Goal: Find specific fact: Locate a discrete piece of known information

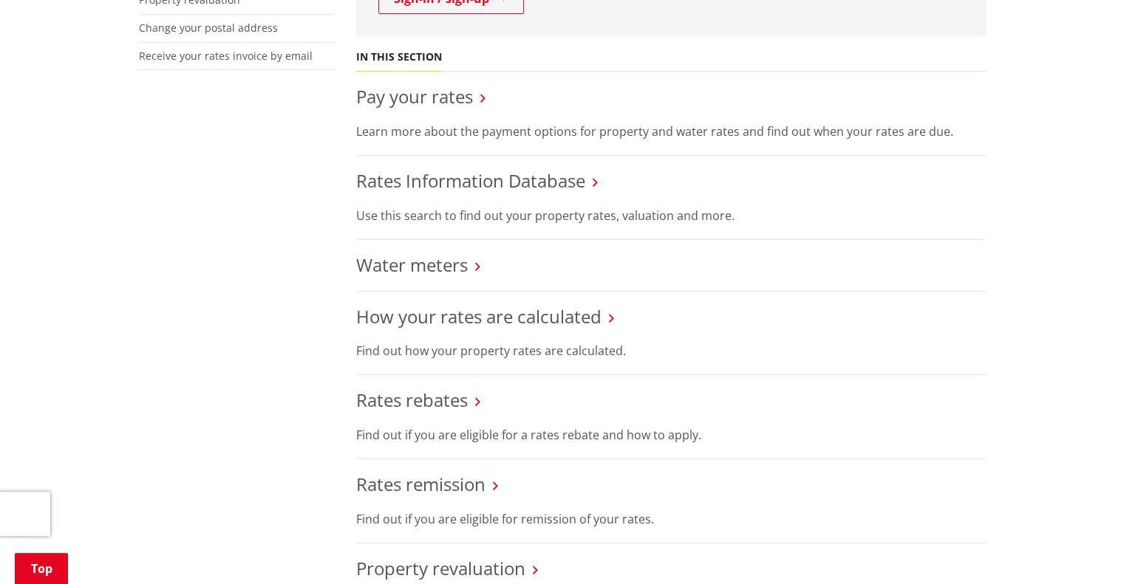
scroll to position [516, 0]
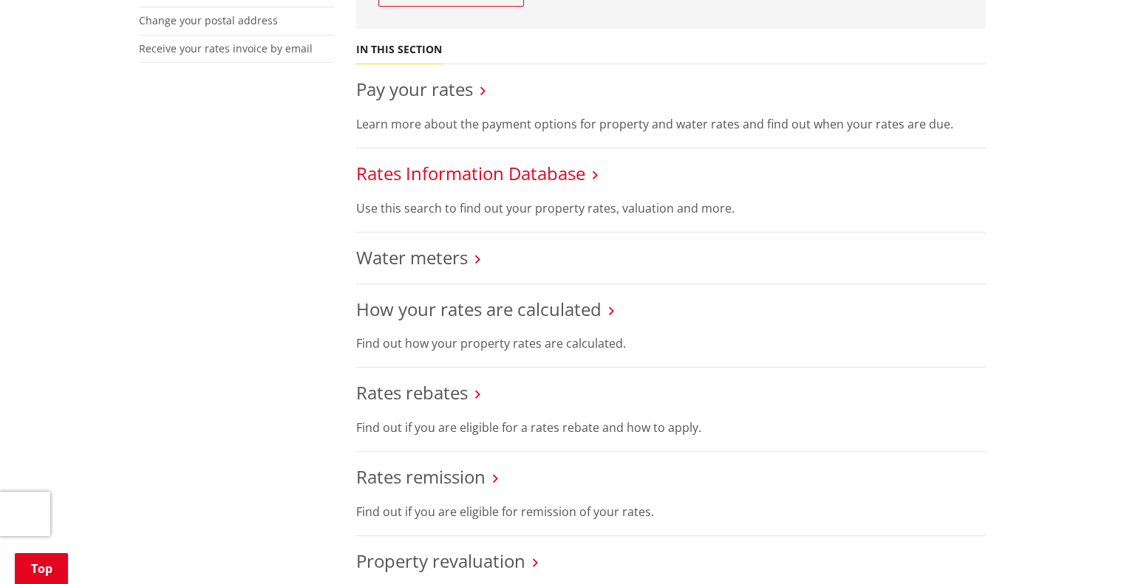
click at [496, 165] on link "Rates Information Database" at bounding box center [470, 173] width 229 height 24
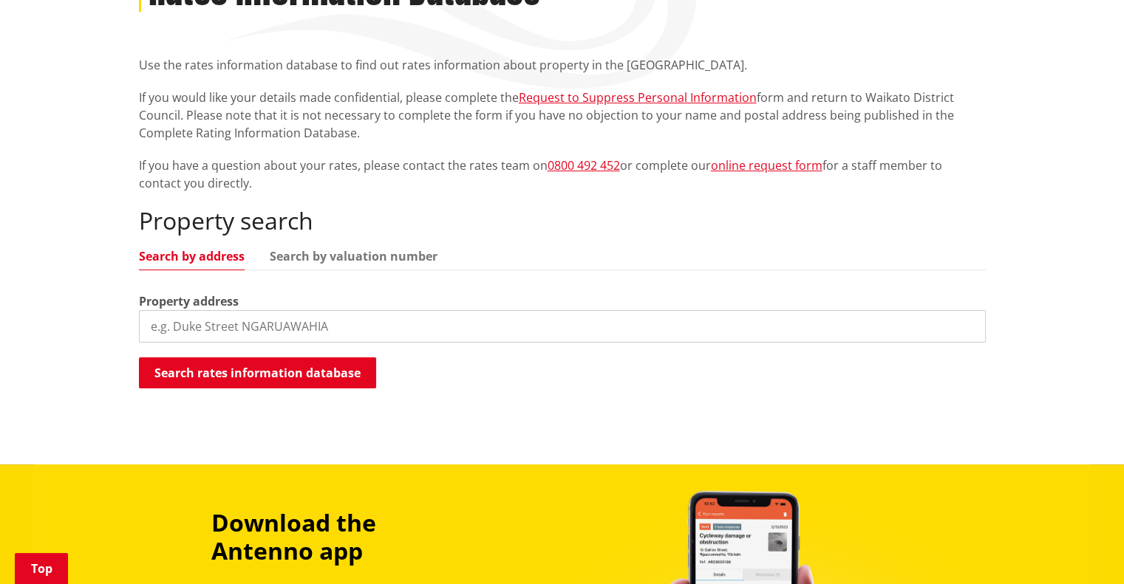
scroll to position [245, 0]
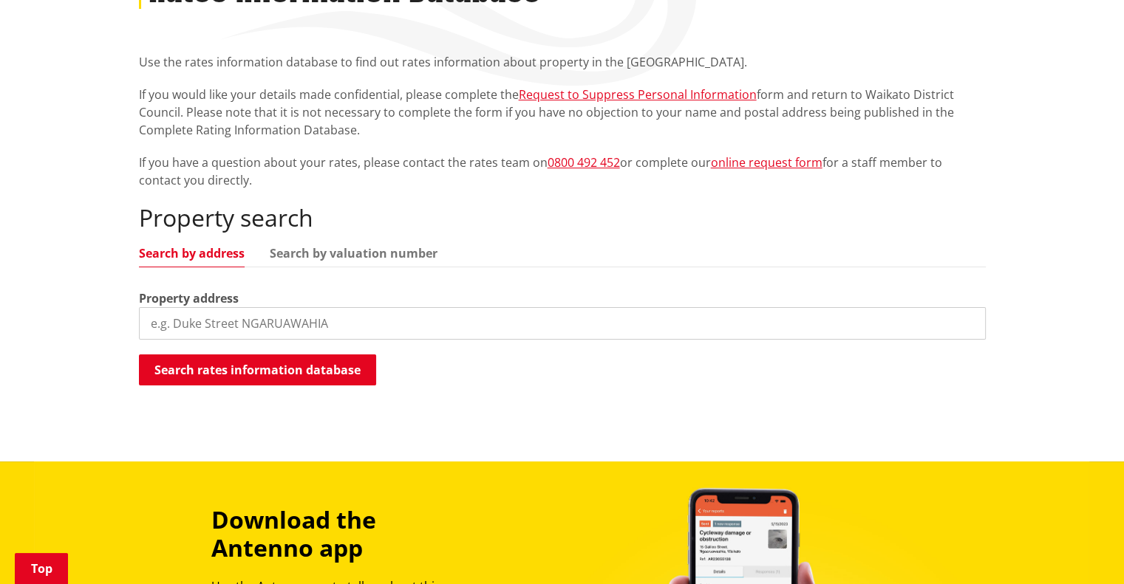
click at [372, 321] on input "search" at bounding box center [562, 323] width 847 height 33
type input "1"
type input "bollard road tuakau"
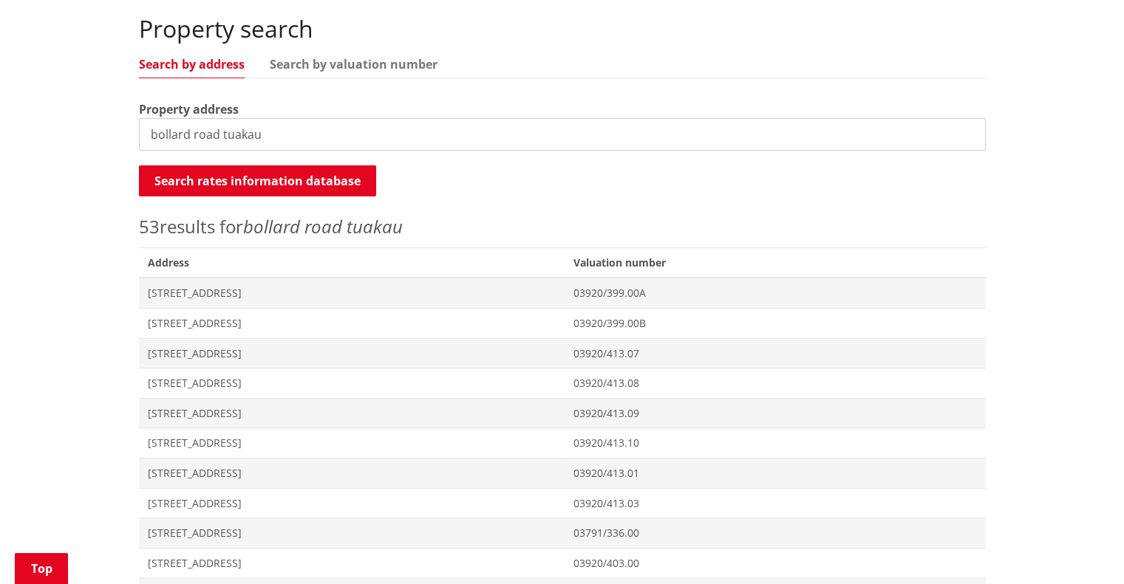
scroll to position [440, 0]
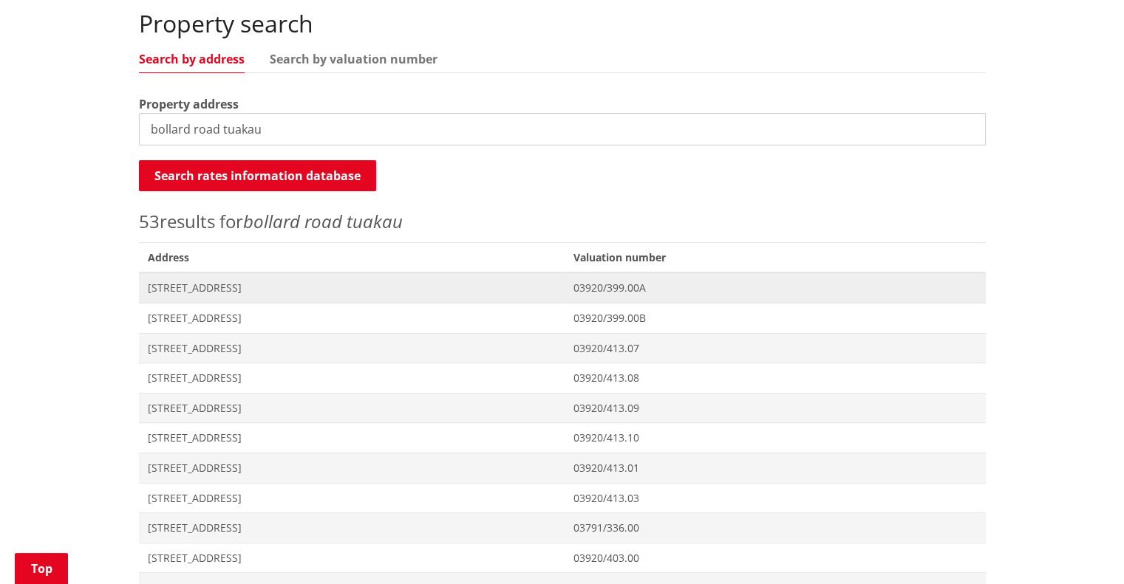
click at [536, 291] on span "[STREET_ADDRESS]" at bounding box center [352, 288] width 409 height 15
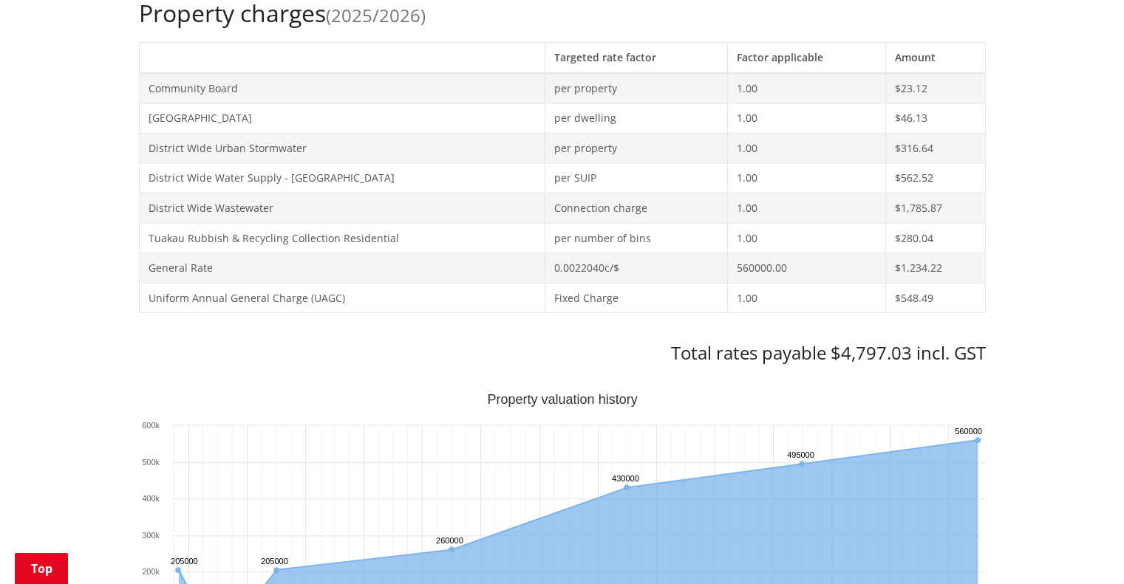
scroll to position [644, 0]
